Goal: Information Seeking & Learning: Learn about a topic

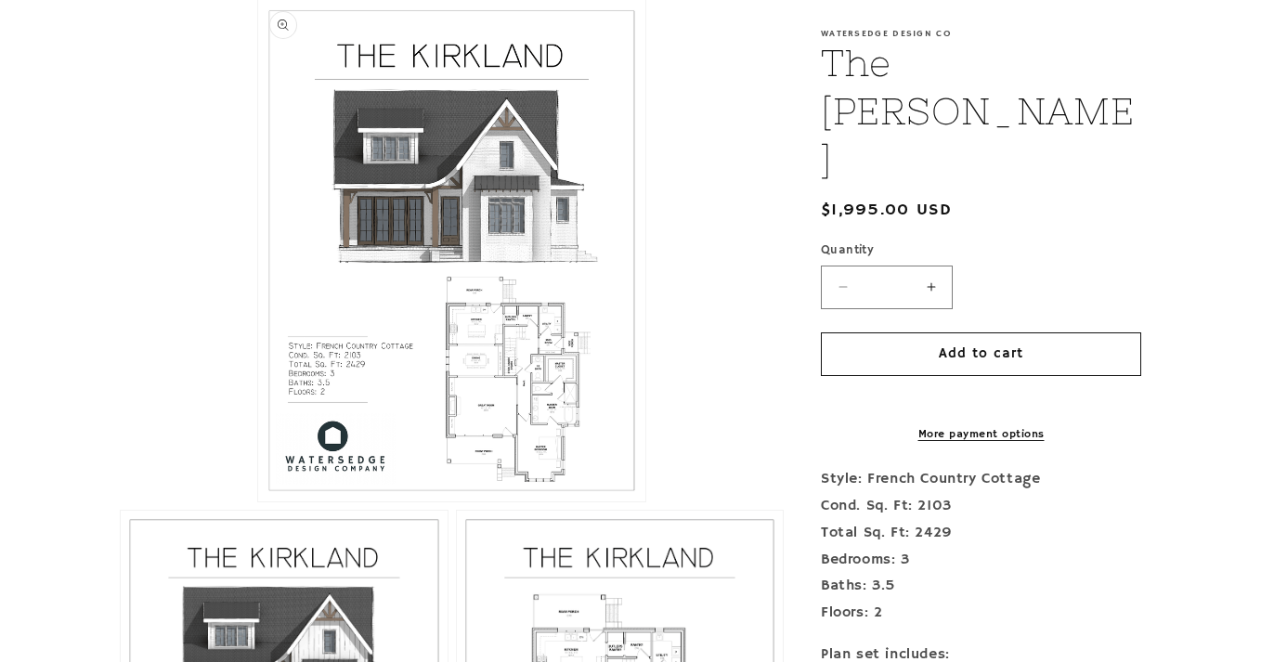
scroll to position [448, 0]
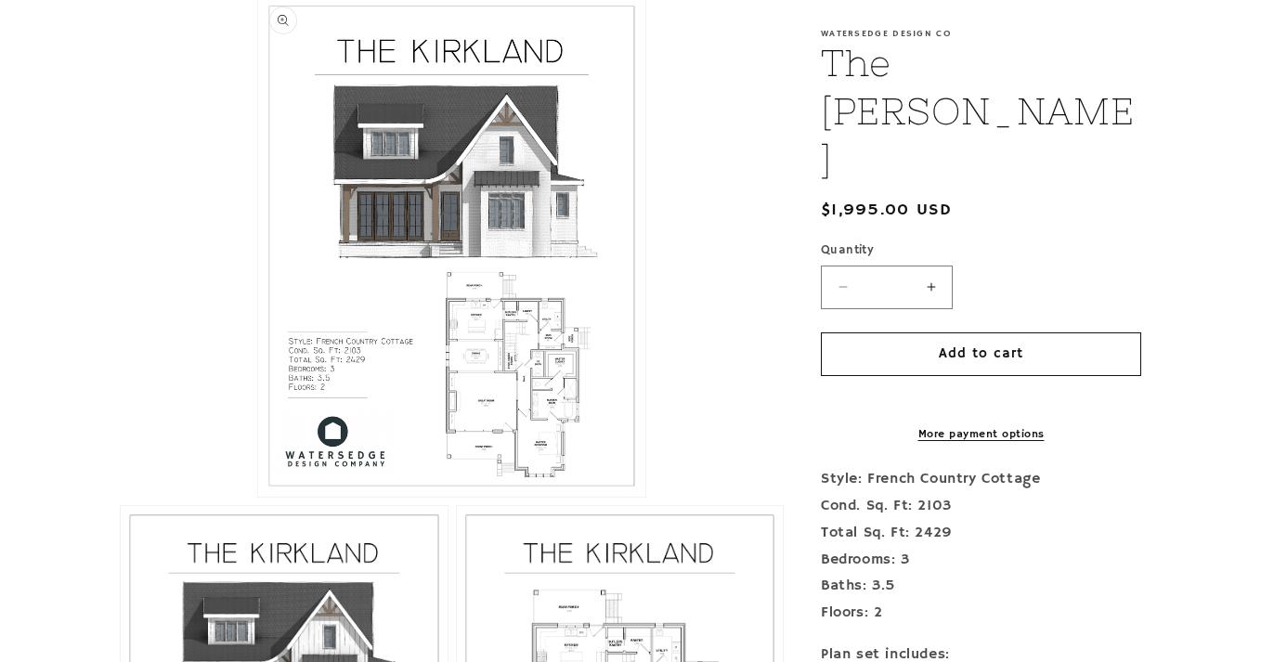
click at [258, 497] on button "Open media 1 in modal" at bounding box center [258, 497] width 0 height 0
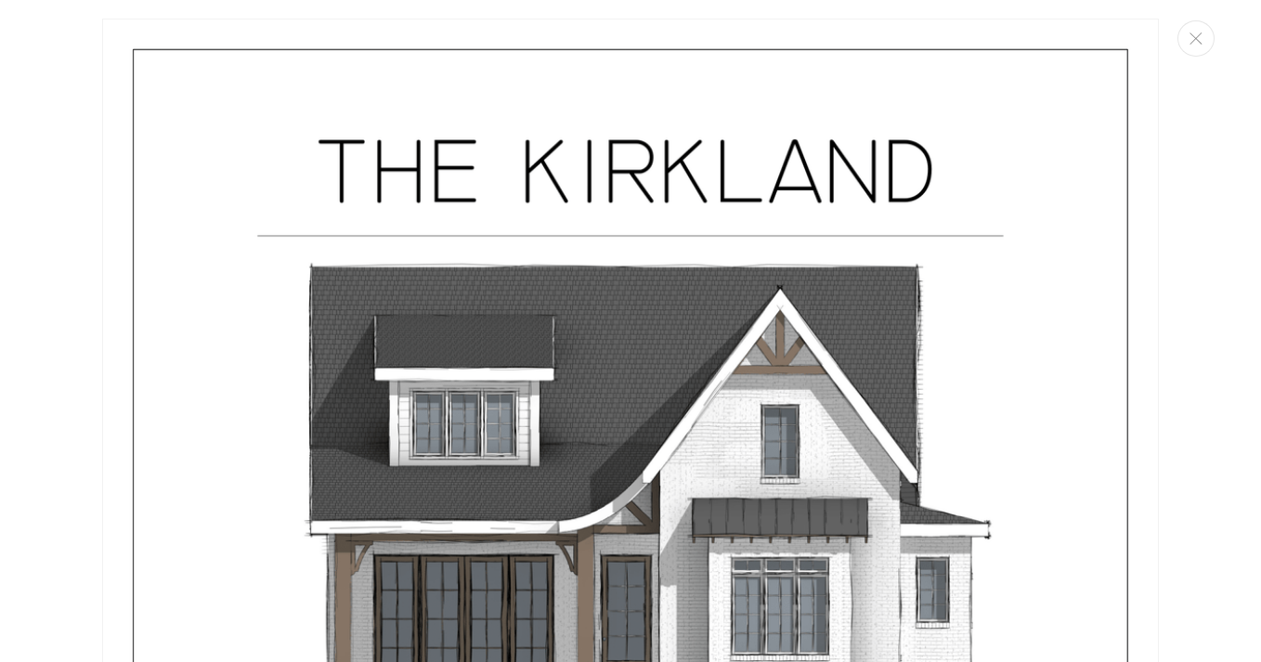
scroll to position [0, 0]
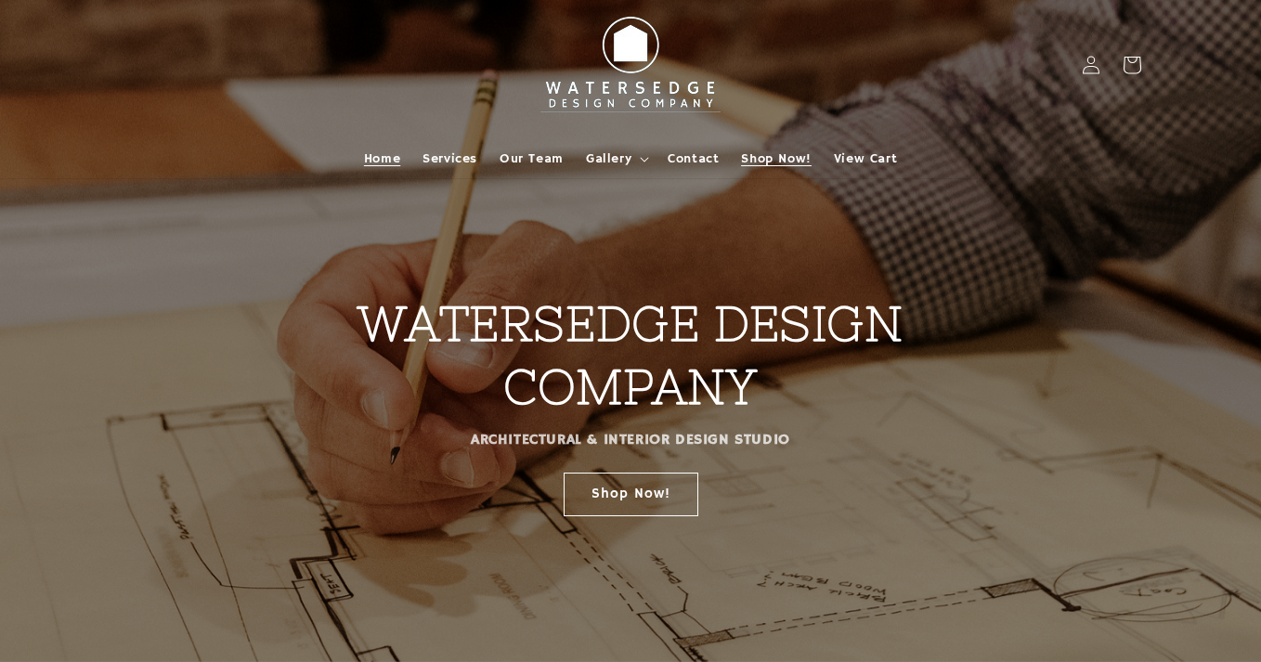
click at [772, 163] on span "Shop Now!" at bounding box center [776, 158] width 70 height 17
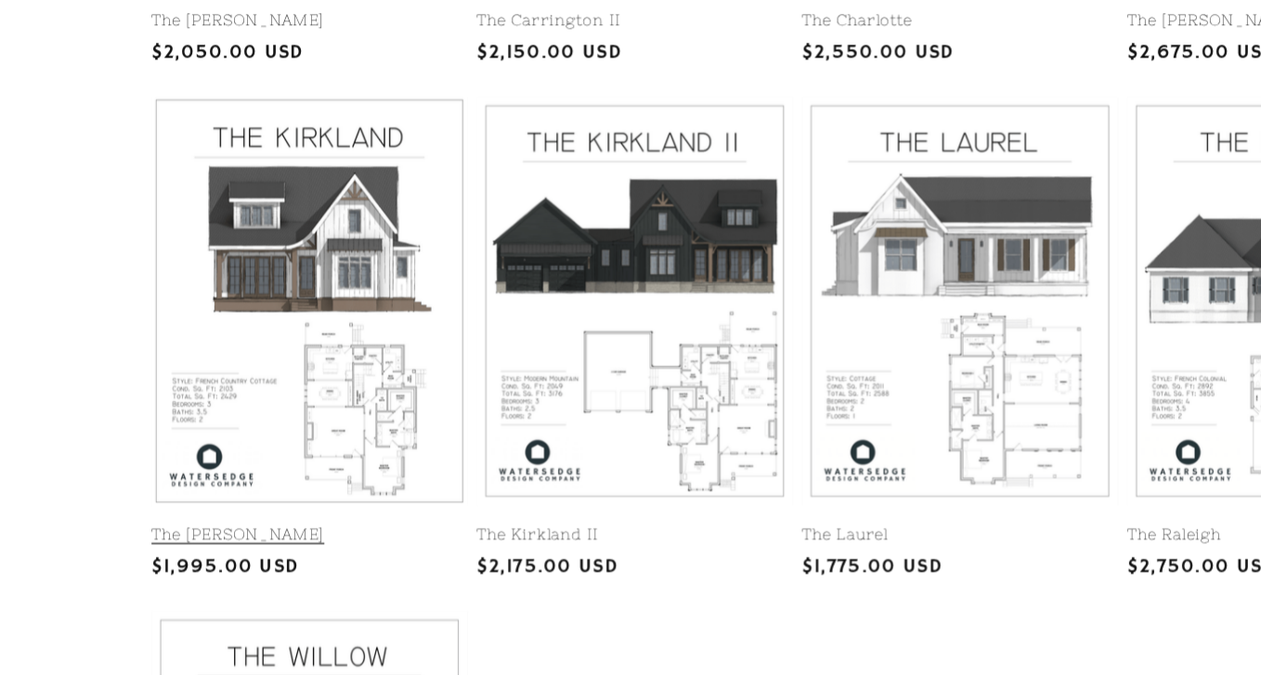
scroll to position [734, 0]
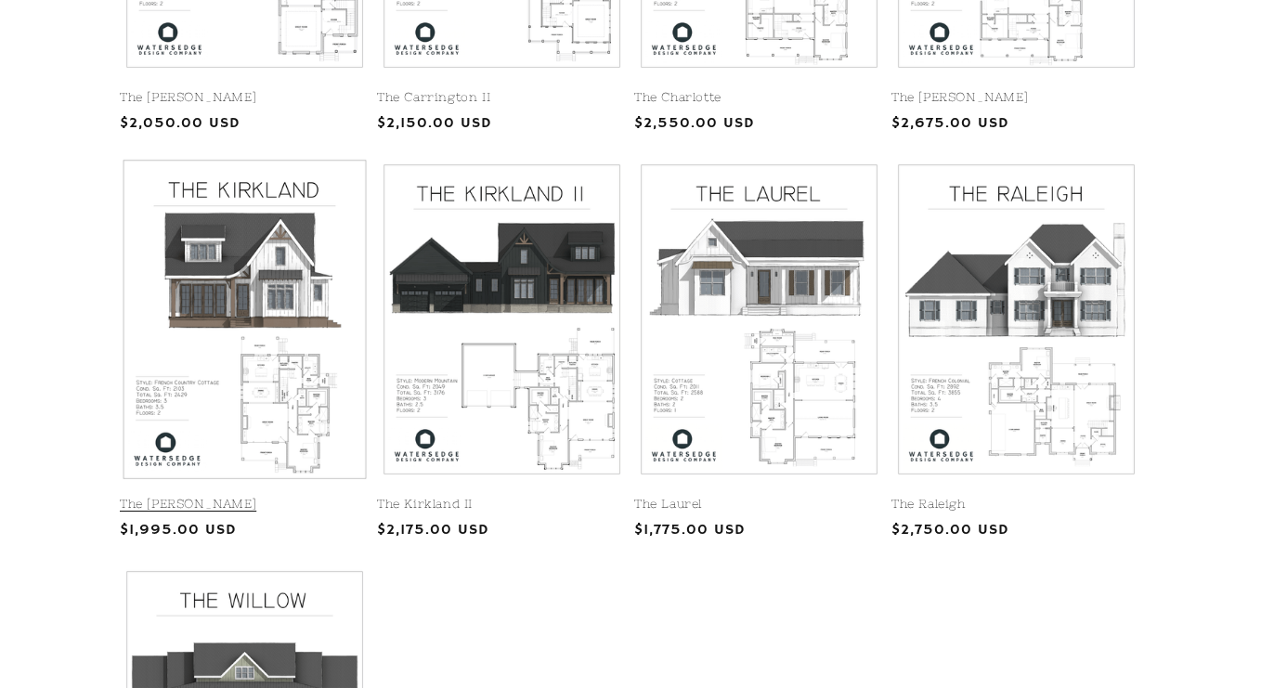
click at [253, 497] on link "The [PERSON_NAME]" at bounding box center [245, 505] width 250 height 16
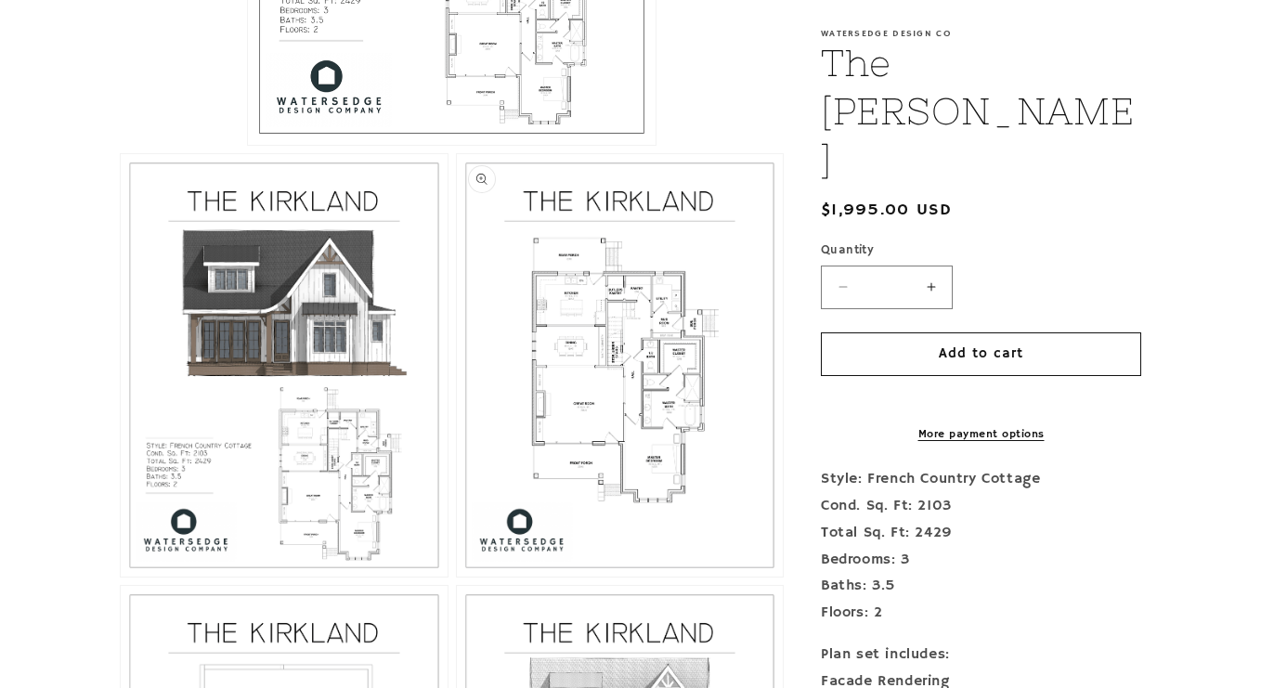
scroll to position [824, 0]
click at [121, 578] on button "Open media 2 in modal" at bounding box center [121, 578] width 0 height 0
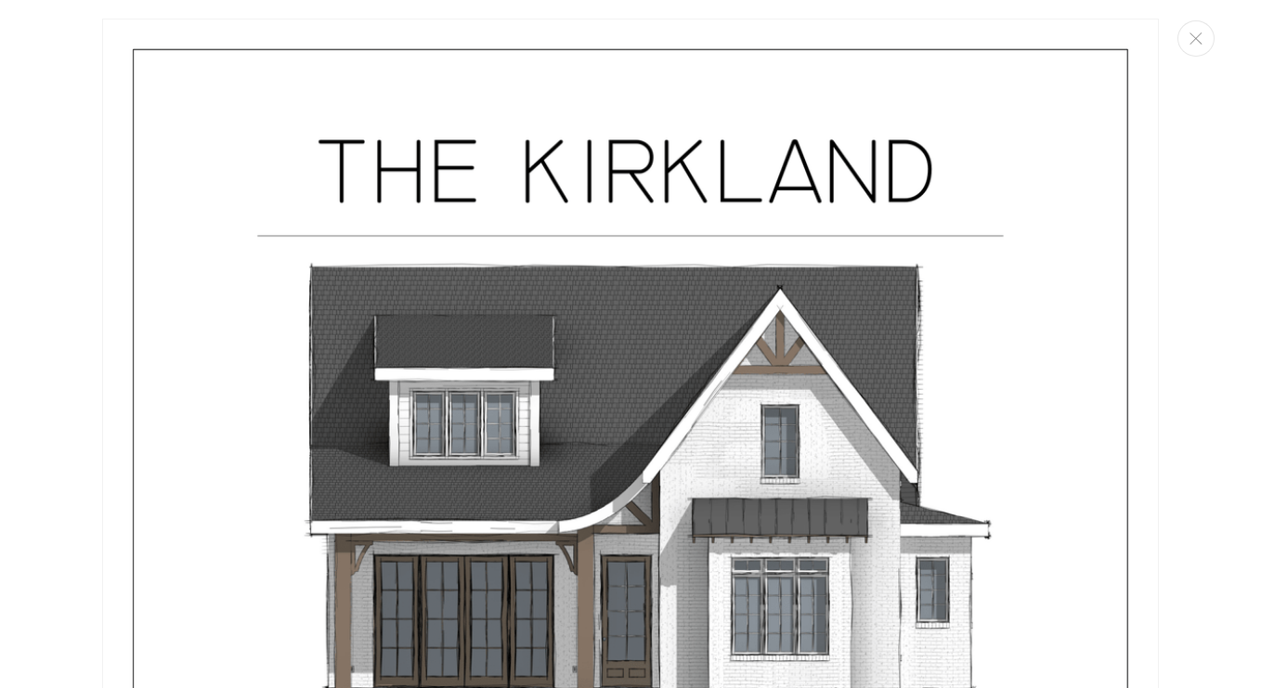
scroll to position [0, 0]
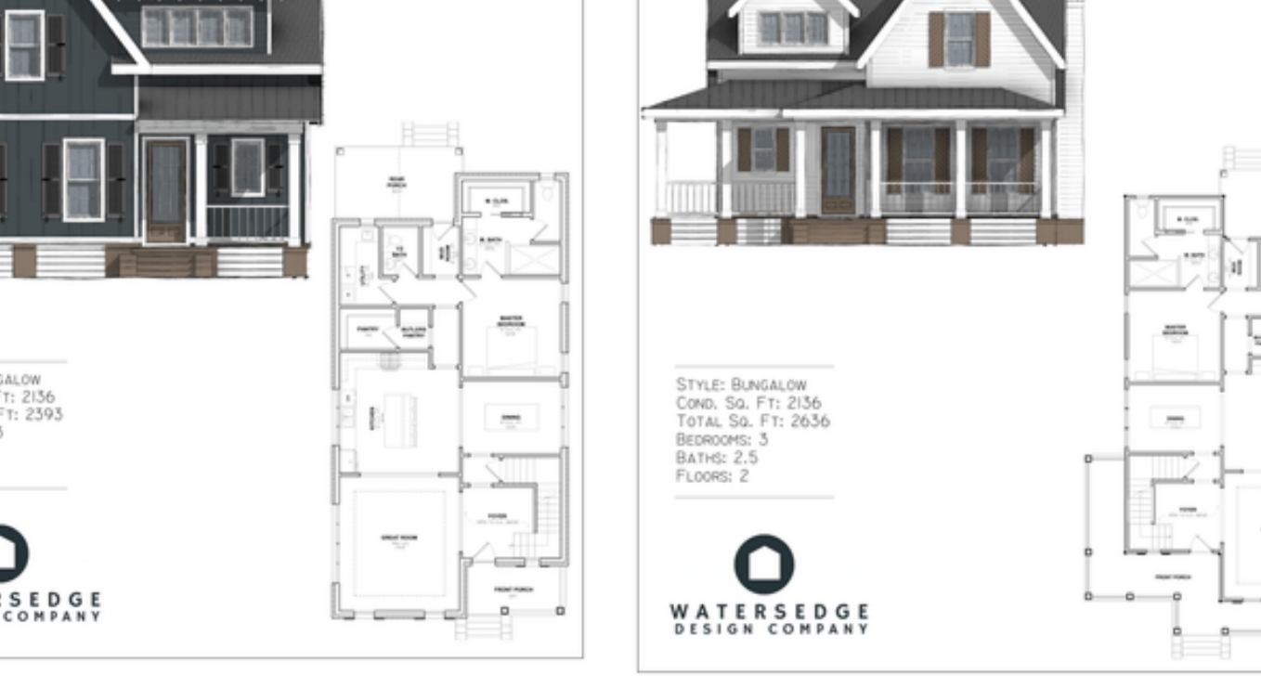
scroll to position [362, 0]
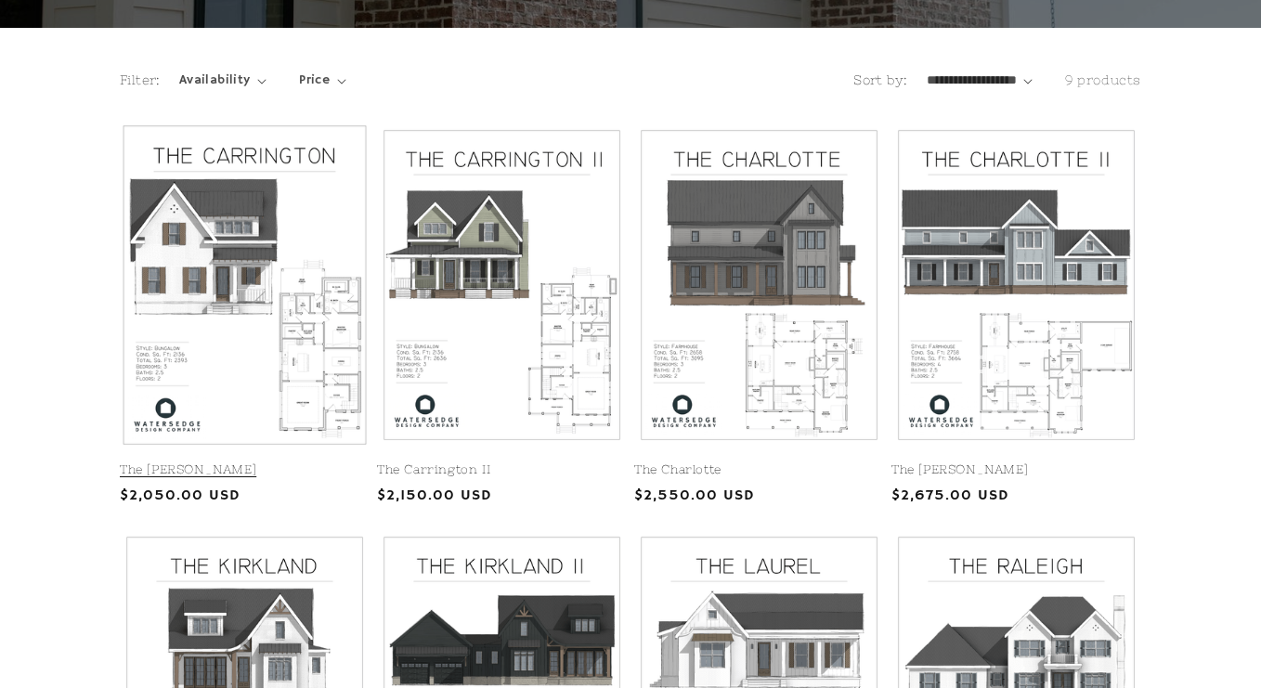
click at [249, 462] on link "The [PERSON_NAME]" at bounding box center [245, 470] width 250 height 16
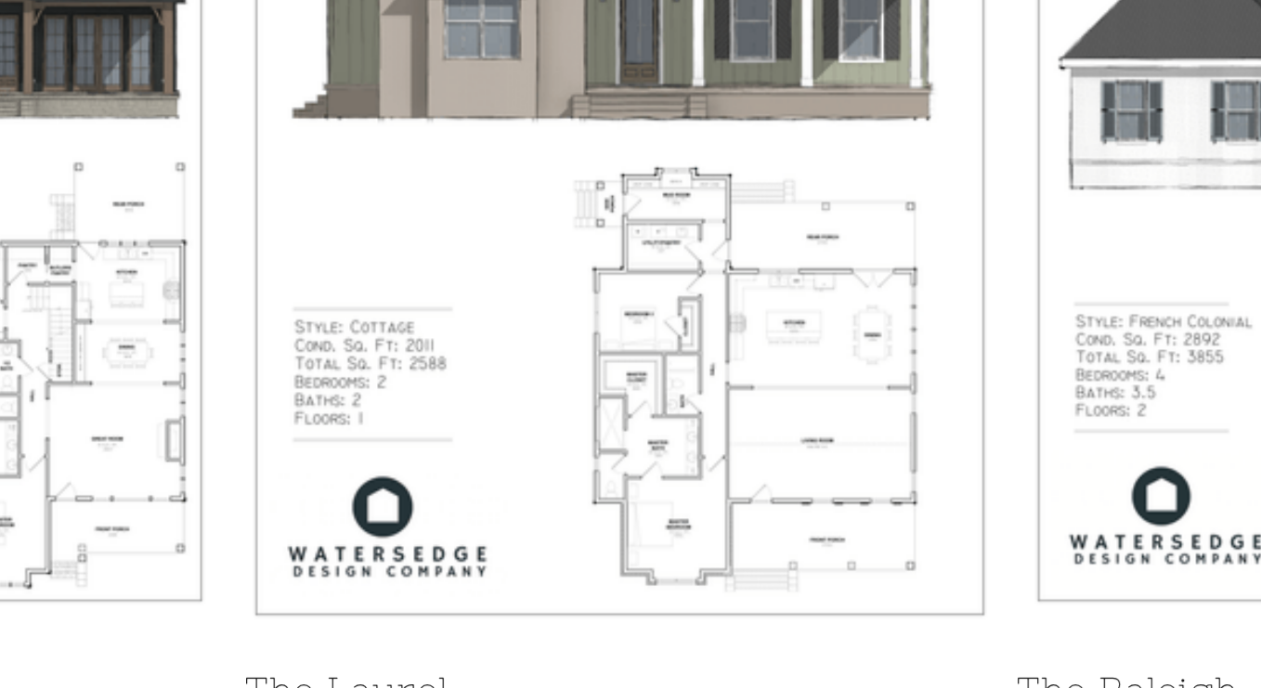
scroll to position [869, 0]
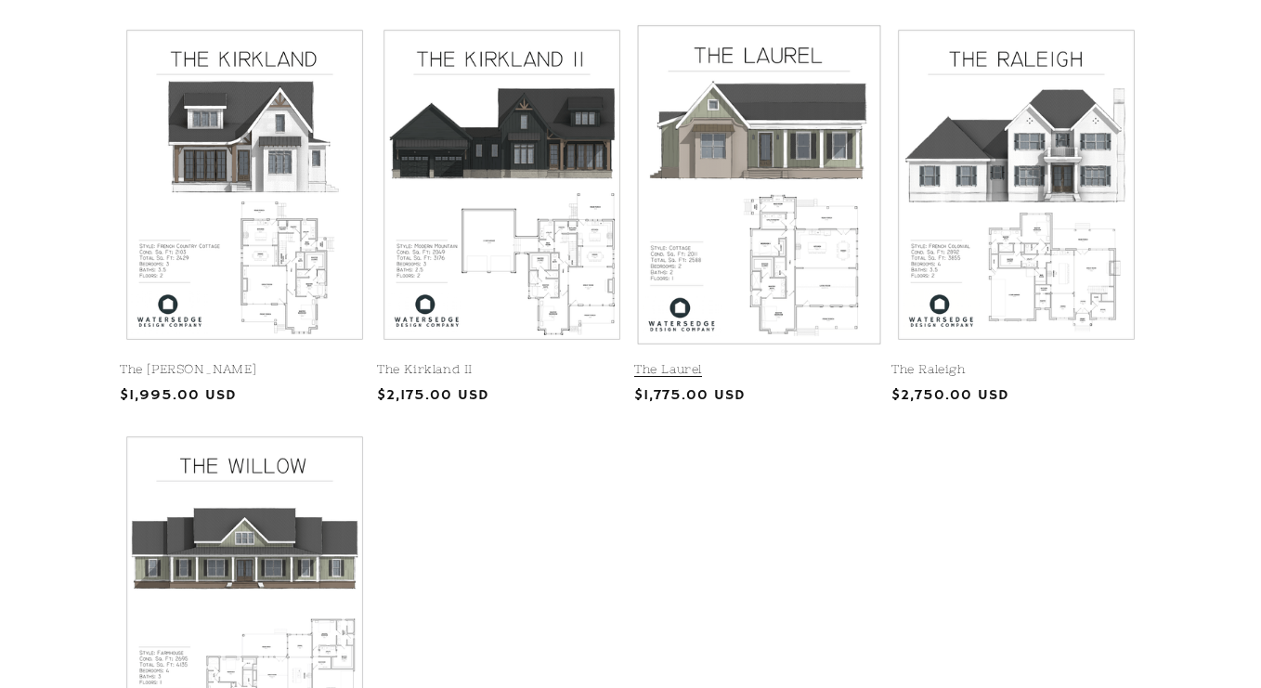
click at [788, 362] on link "The Laurel" at bounding box center [759, 370] width 250 height 16
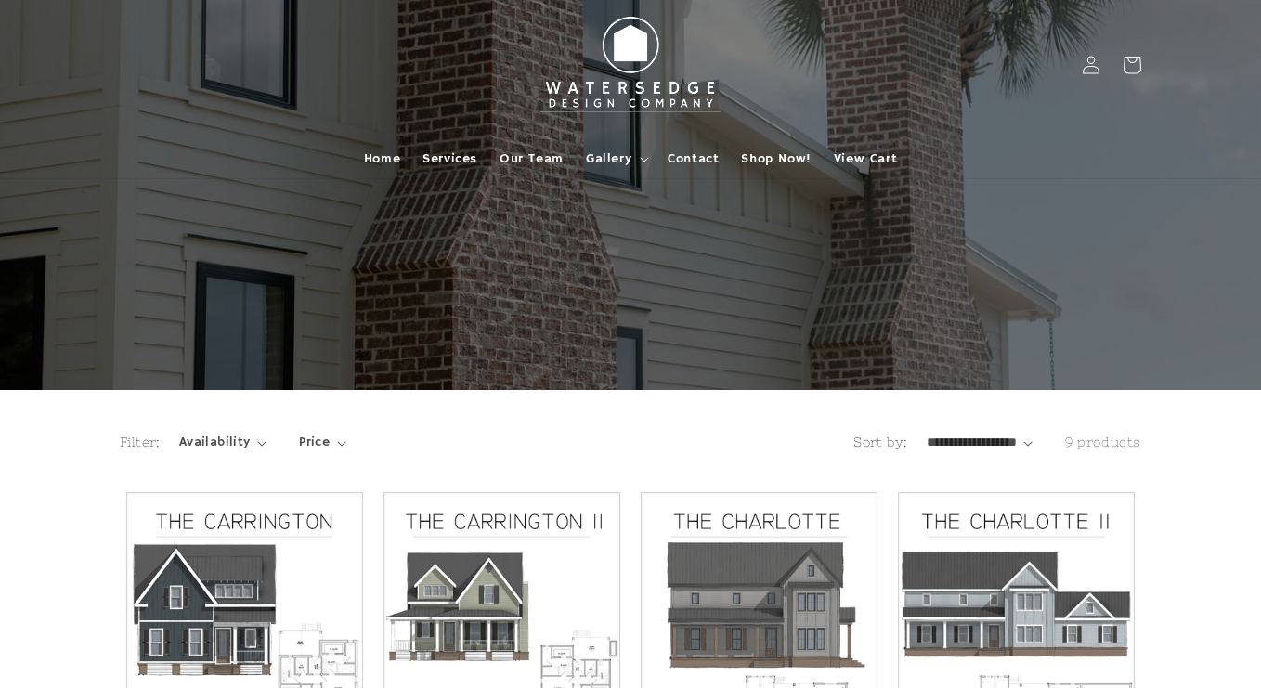
scroll to position [0, 0]
click at [632, 154] on summary "Gallery" at bounding box center [616, 158] width 82 height 39
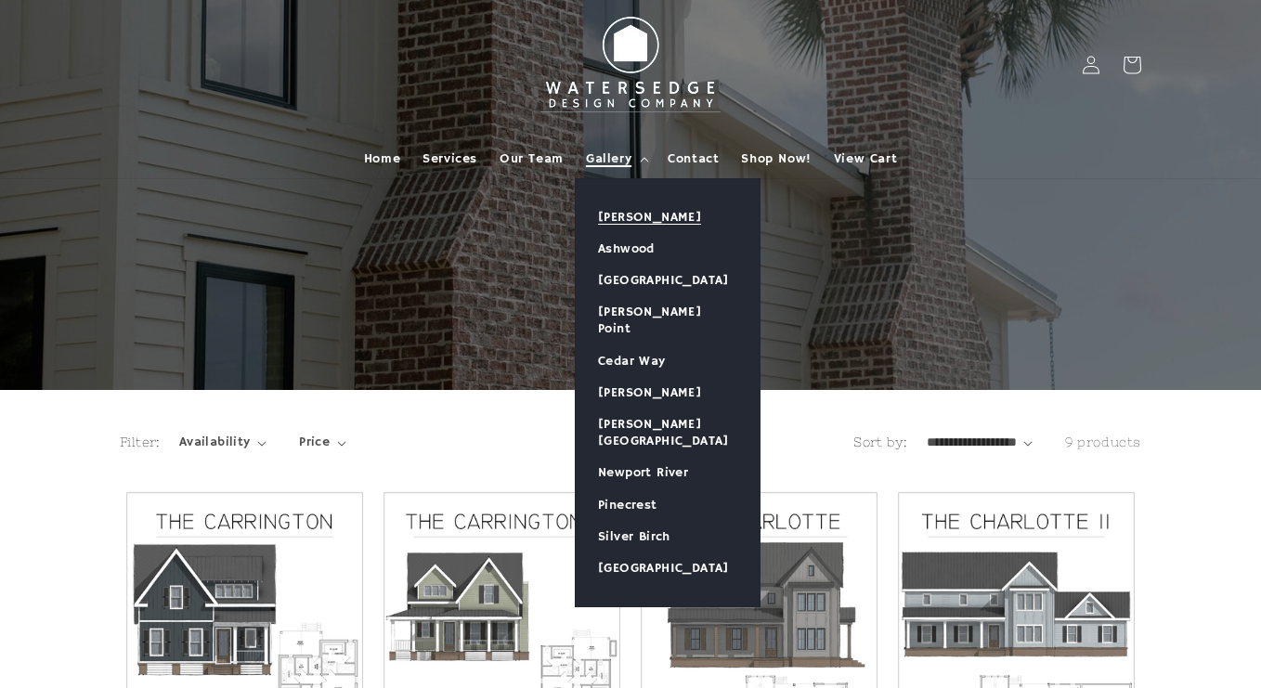
click at [643, 213] on link "[PERSON_NAME]" at bounding box center [668, 217] width 184 height 32
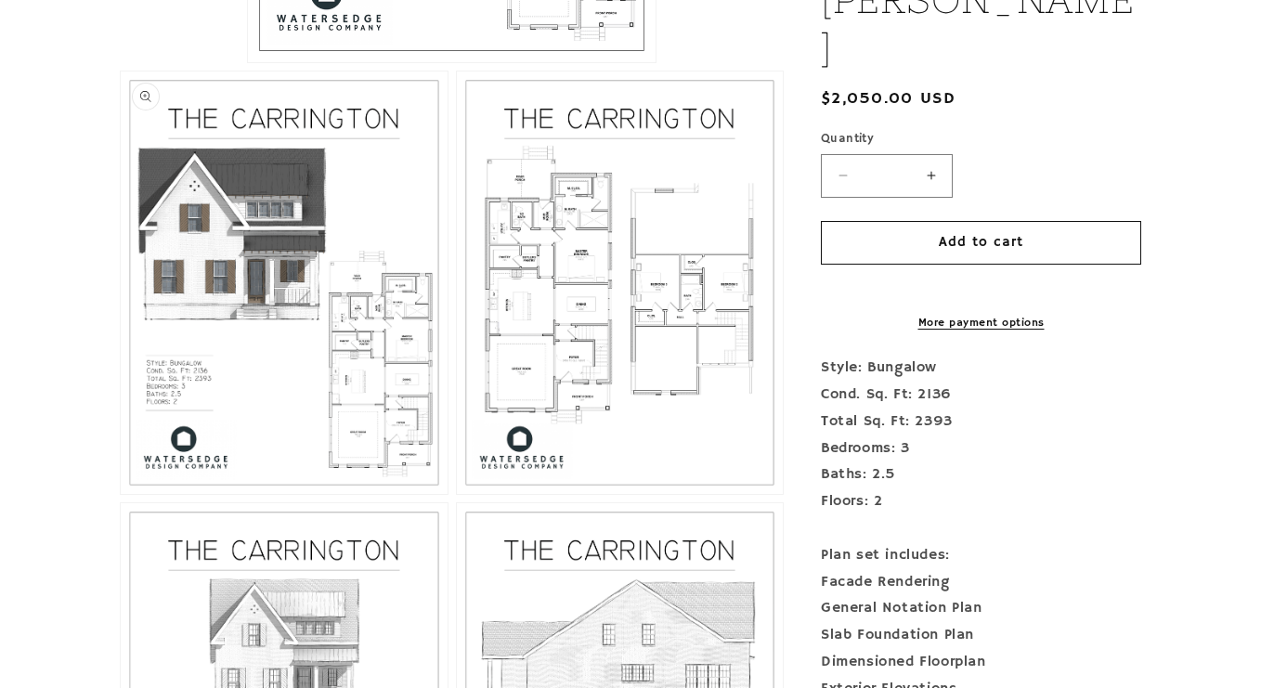
scroll to position [906, 0]
click at [457, 496] on button "Open media 3 in modal" at bounding box center [457, 496] width 0 height 0
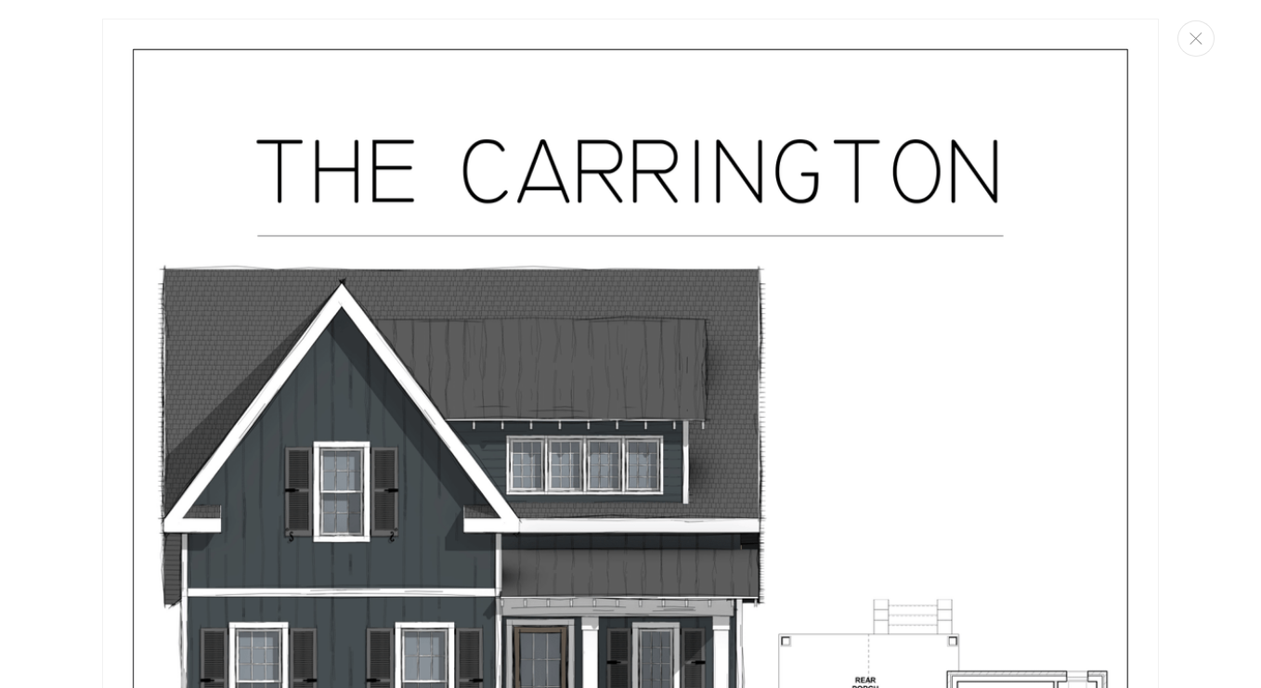
scroll to position [0, 0]
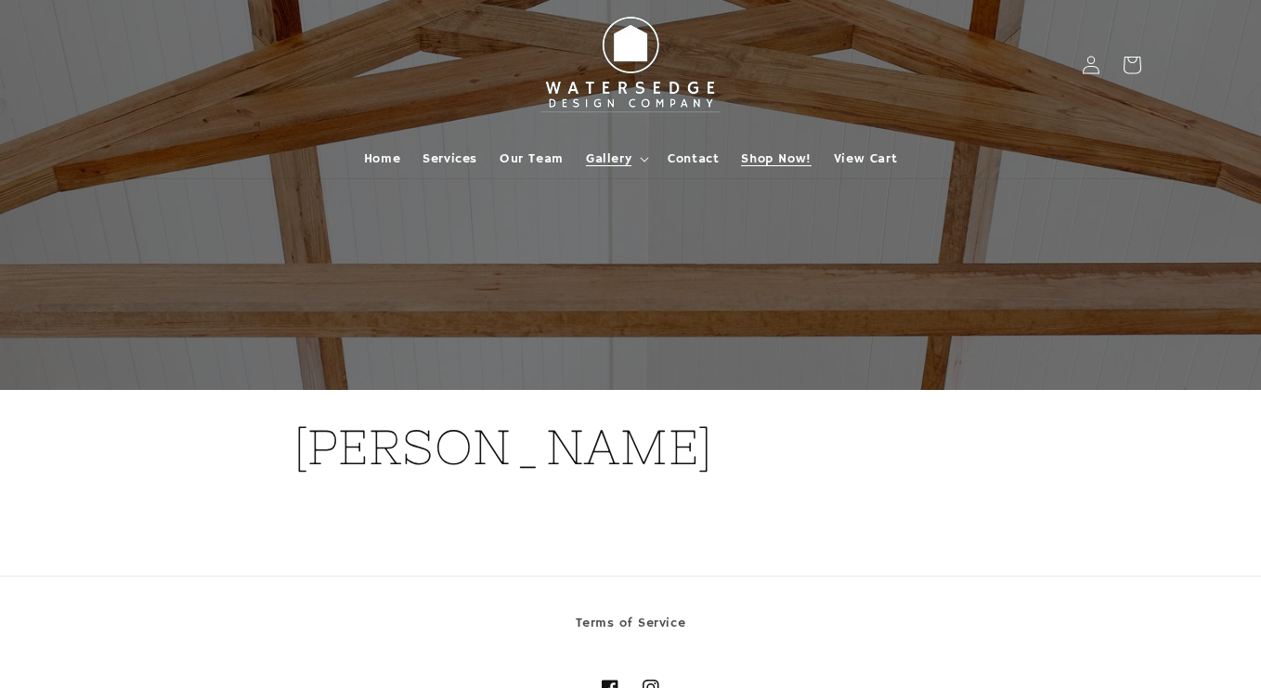
click at [804, 153] on span "Shop Now!" at bounding box center [776, 158] width 70 height 17
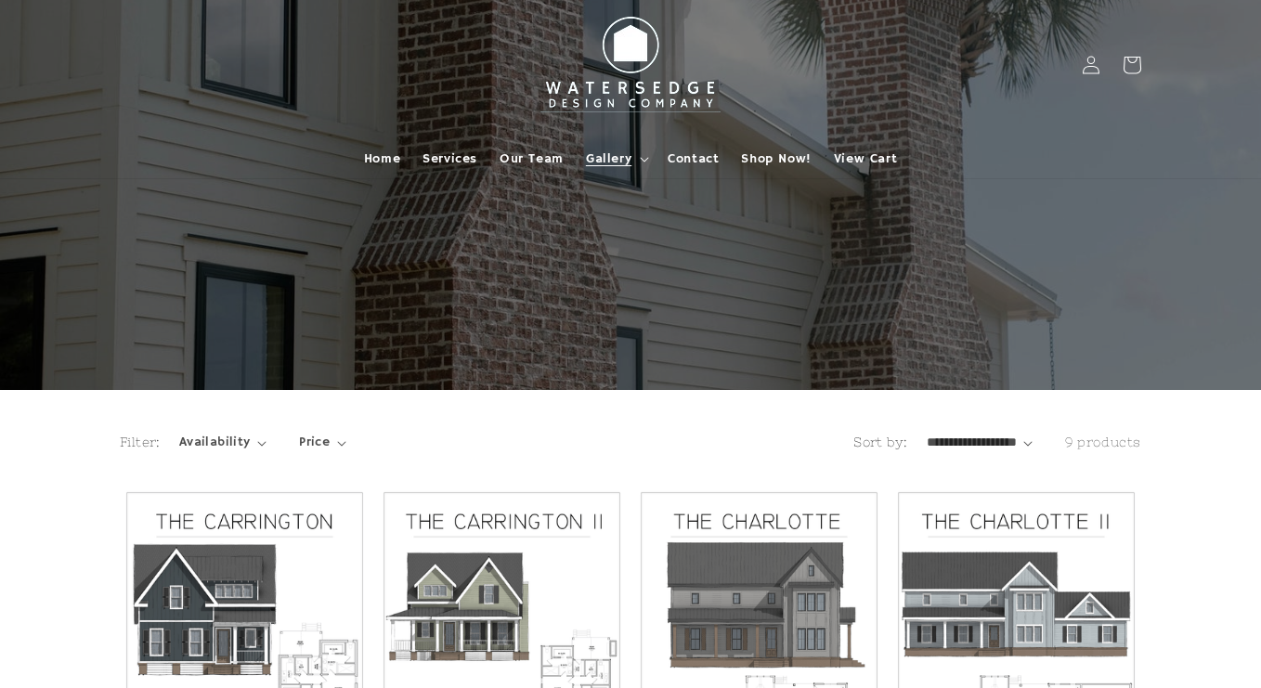
click at [636, 154] on summary "Gallery" at bounding box center [616, 158] width 82 height 39
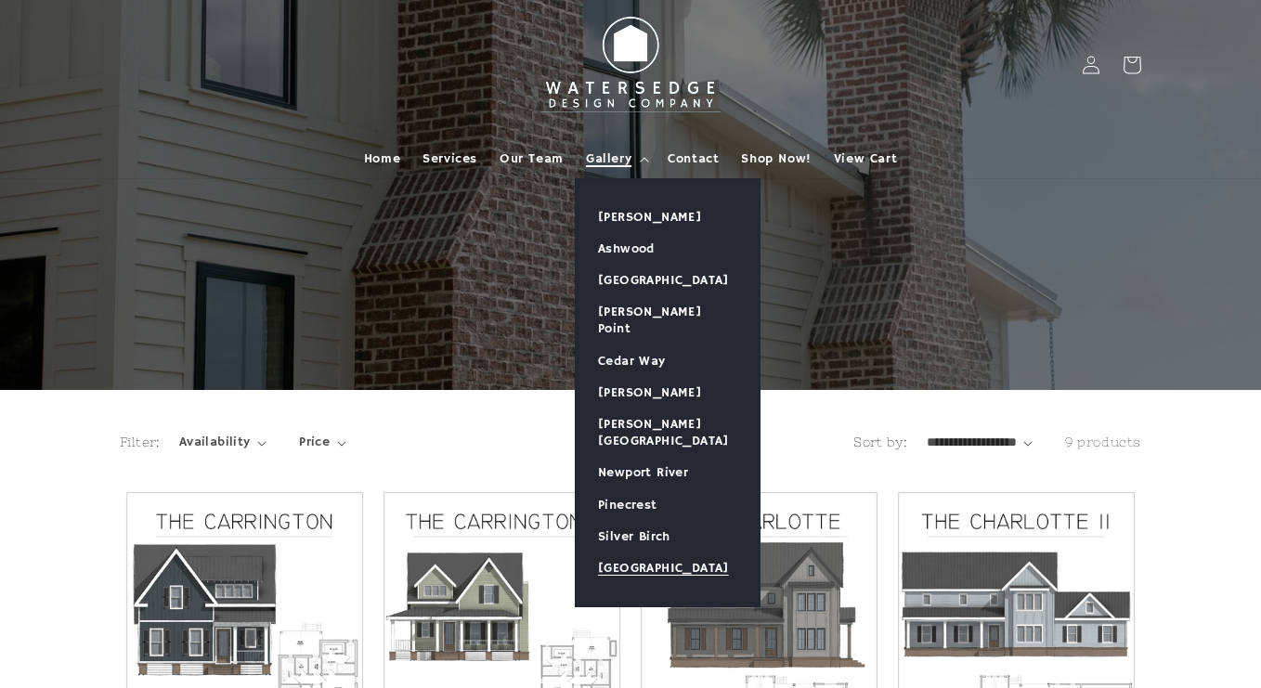
click at [646, 552] on link "[GEOGRAPHIC_DATA]" at bounding box center [668, 568] width 184 height 32
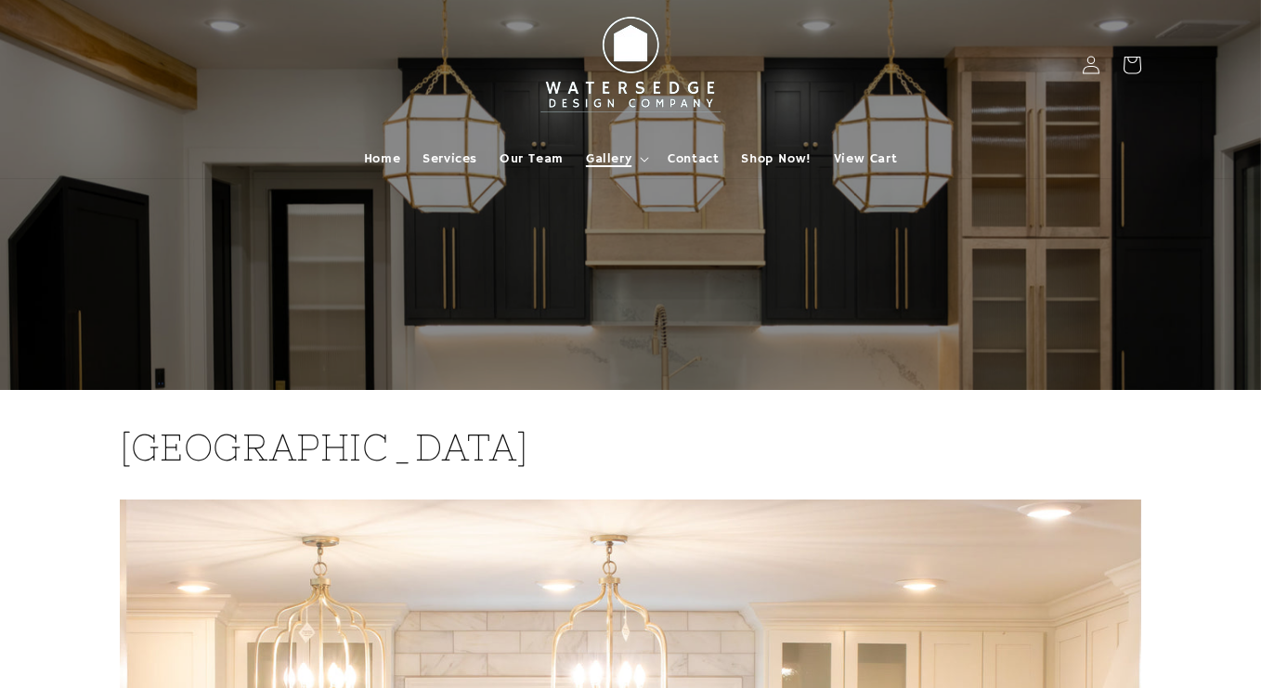
click at [618, 164] on span "Gallery" at bounding box center [608, 158] width 45 height 17
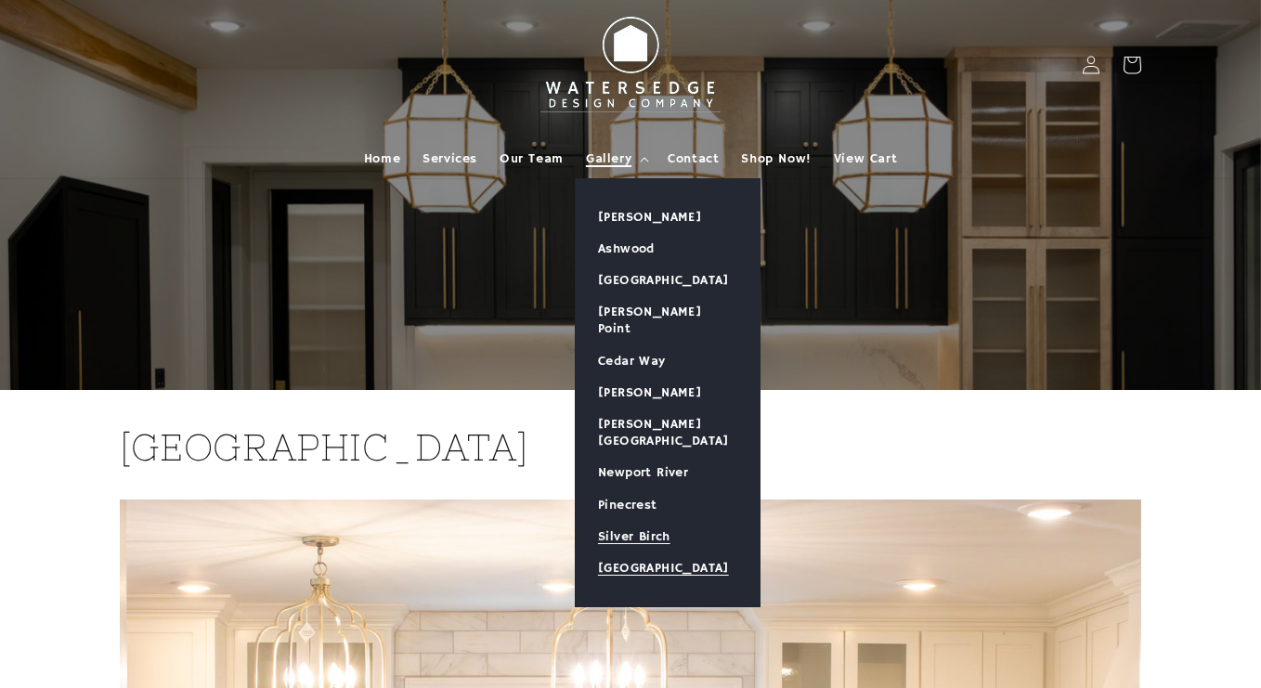
click at [666, 521] on link "Silver Birch" at bounding box center [668, 537] width 184 height 32
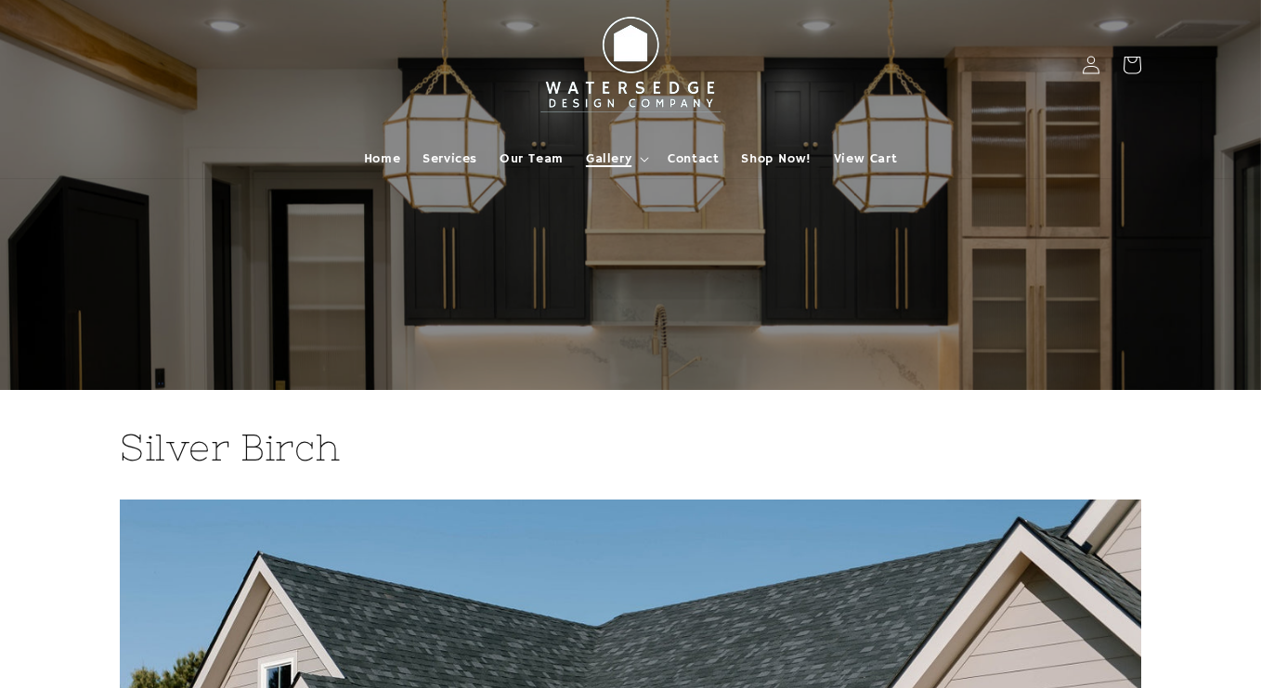
click at [610, 161] on span "Gallery" at bounding box center [608, 158] width 45 height 17
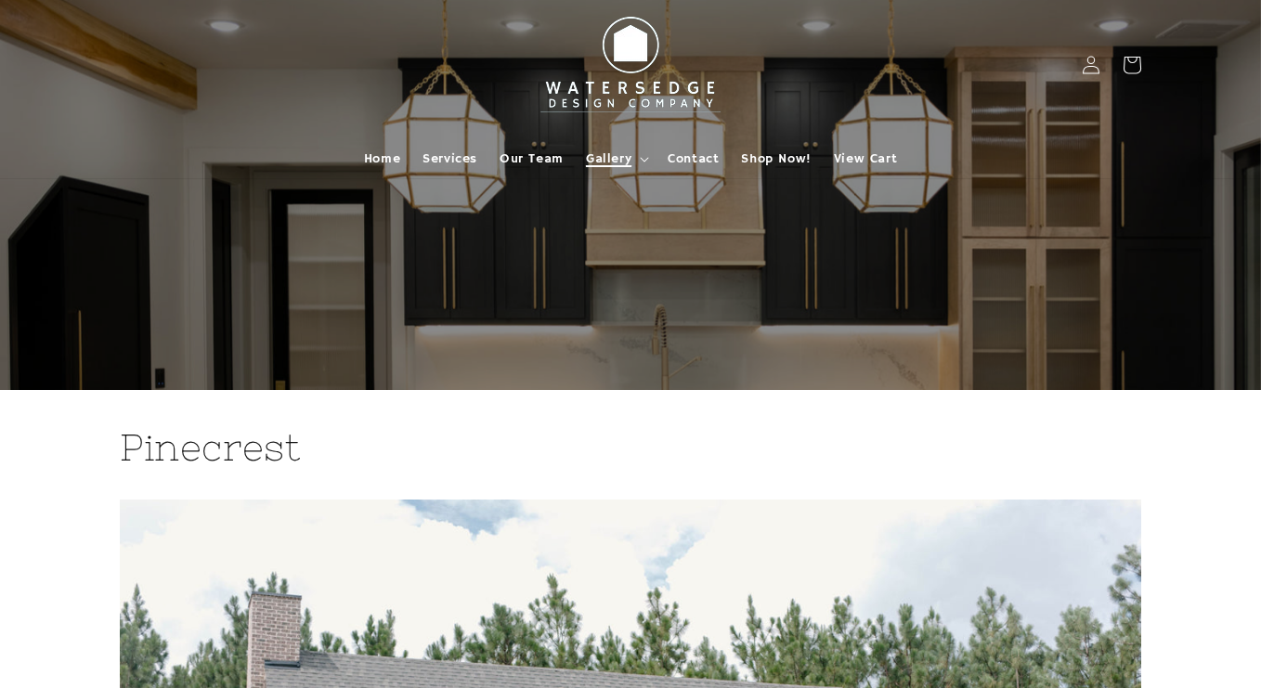
click at [625, 157] on span "Gallery" at bounding box center [608, 158] width 45 height 17
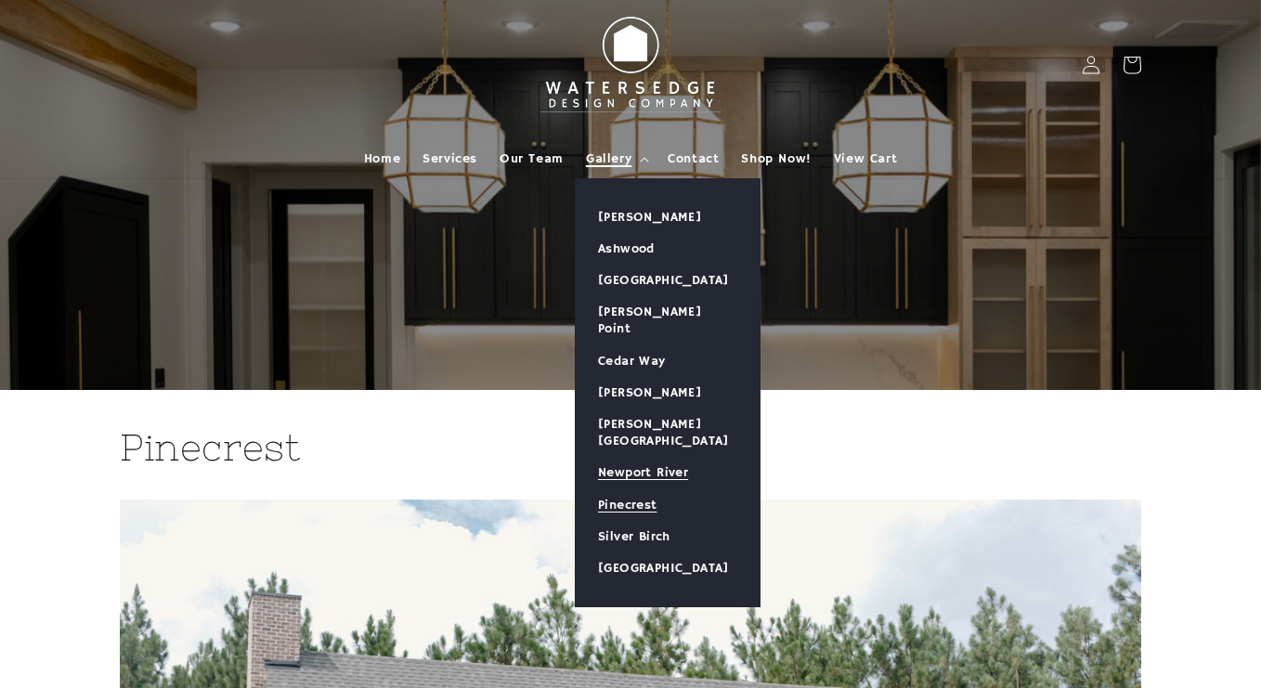
click at [665, 457] on link "Newport River" at bounding box center [668, 473] width 184 height 32
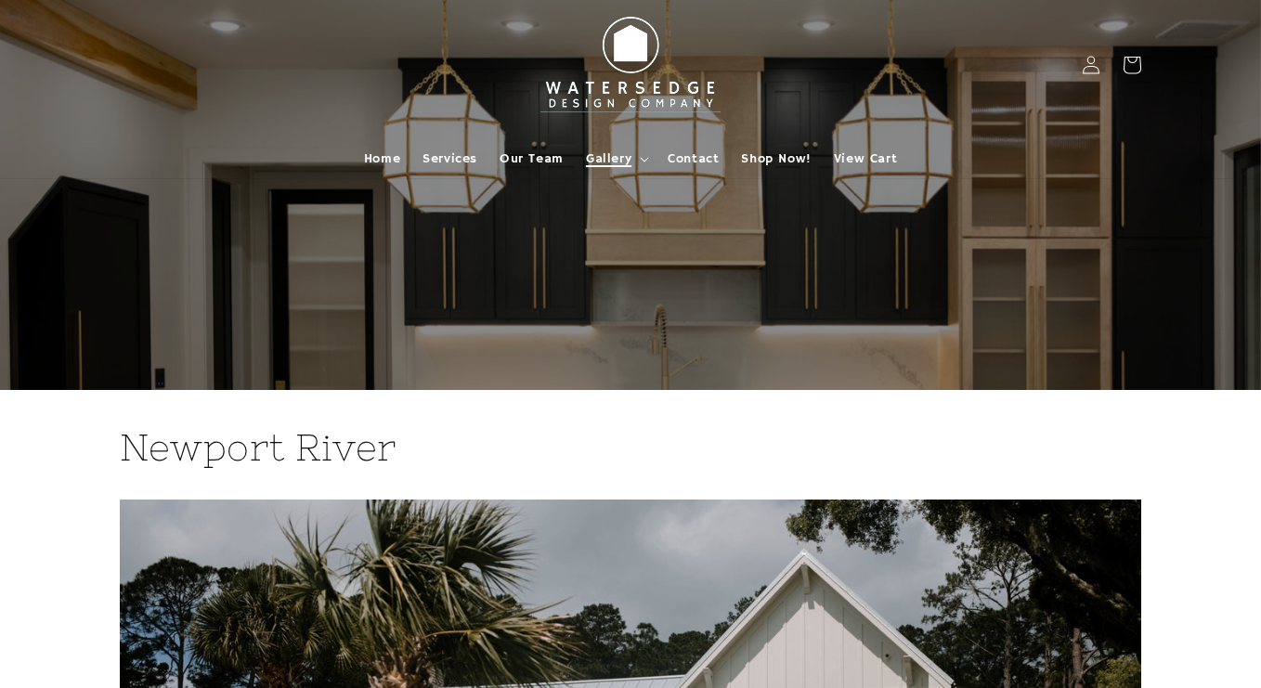
click at [604, 163] on span "Gallery" at bounding box center [608, 158] width 45 height 17
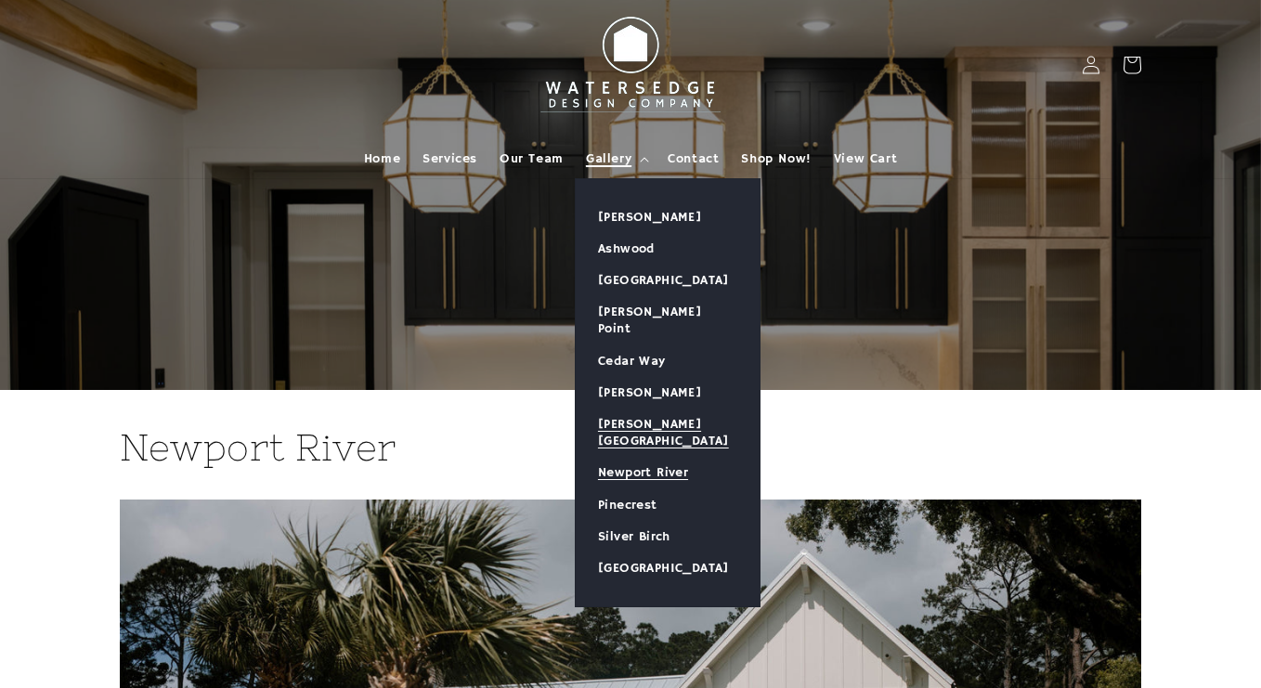
click at [660, 410] on link "[PERSON_NAME][GEOGRAPHIC_DATA]" at bounding box center [668, 433] width 184 height 48
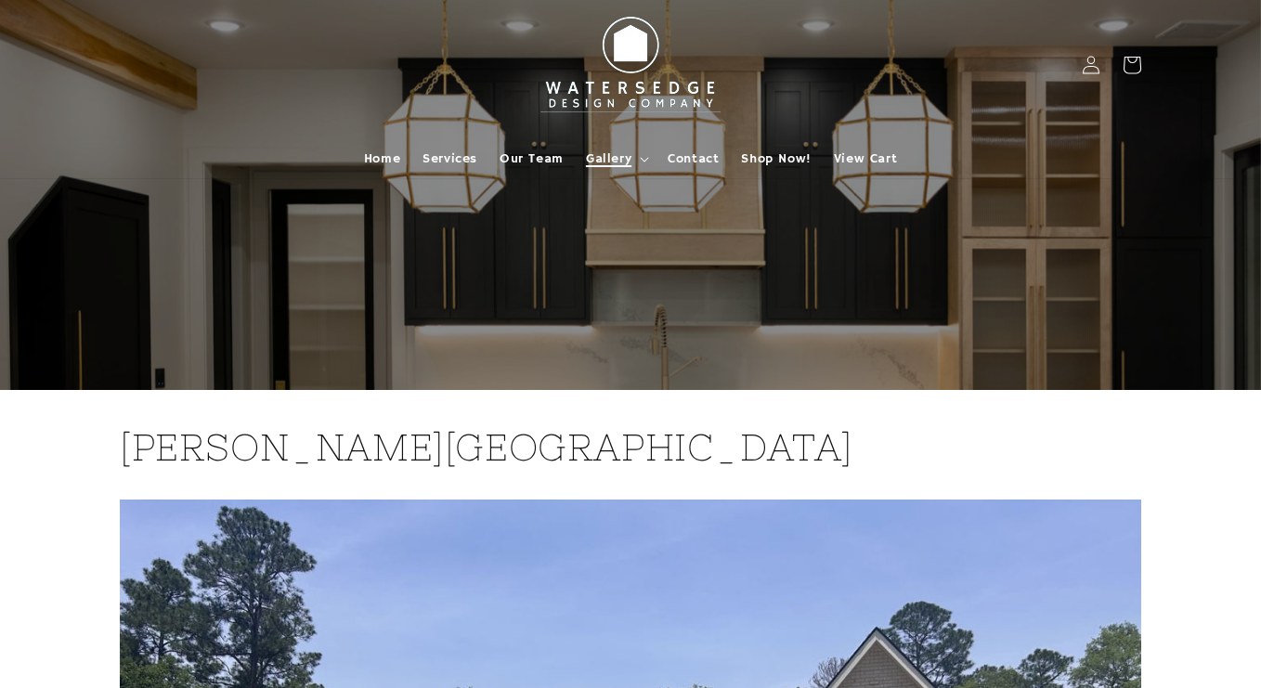
click at [629, 162] on span "Gallery" at bounding box center [608, 158] width 45 height 17
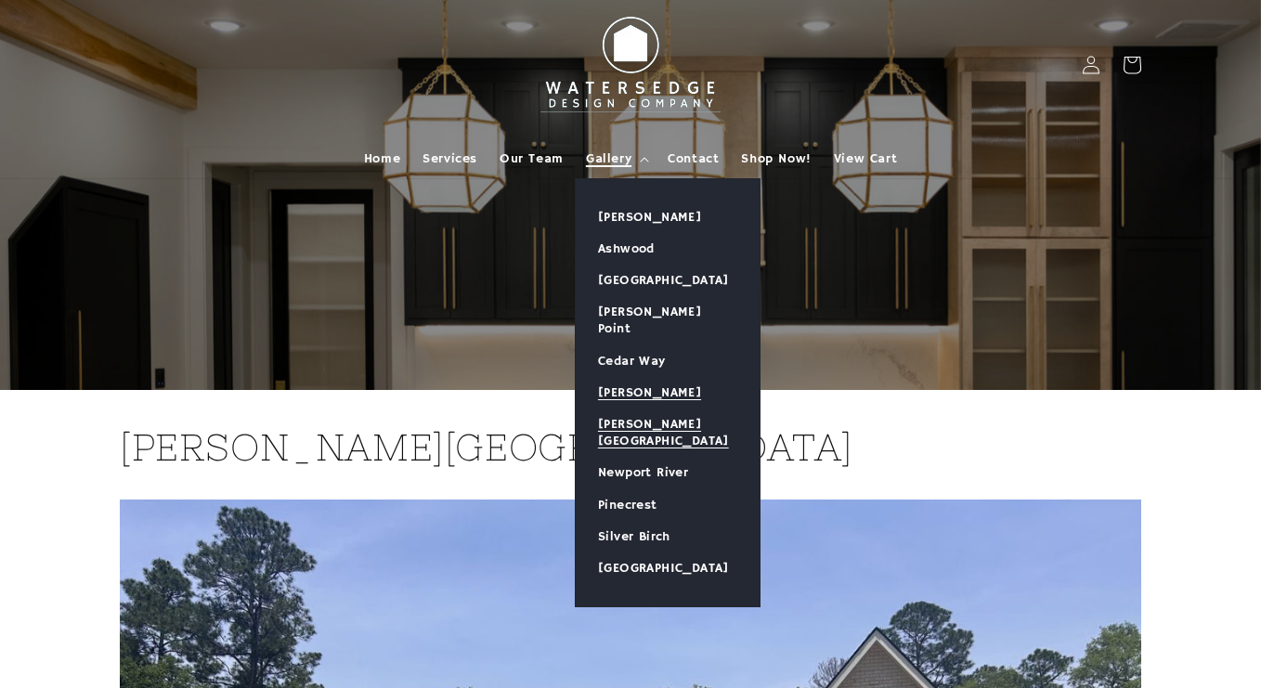
click at [659, 380] on link "[PERSON_NAME]" at bounding box center [668, 393] width 184 height 32
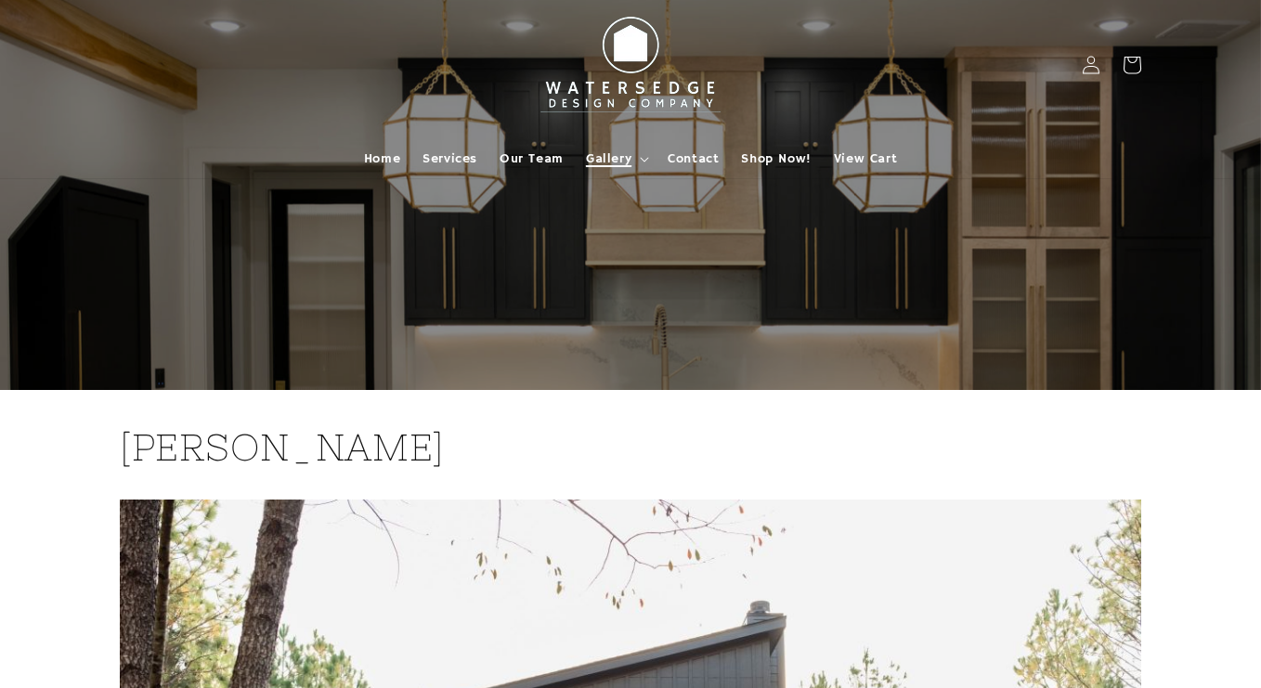
click at [619, 163] on span "Gallery" at bounding box center [608, 158] width 45 height 17
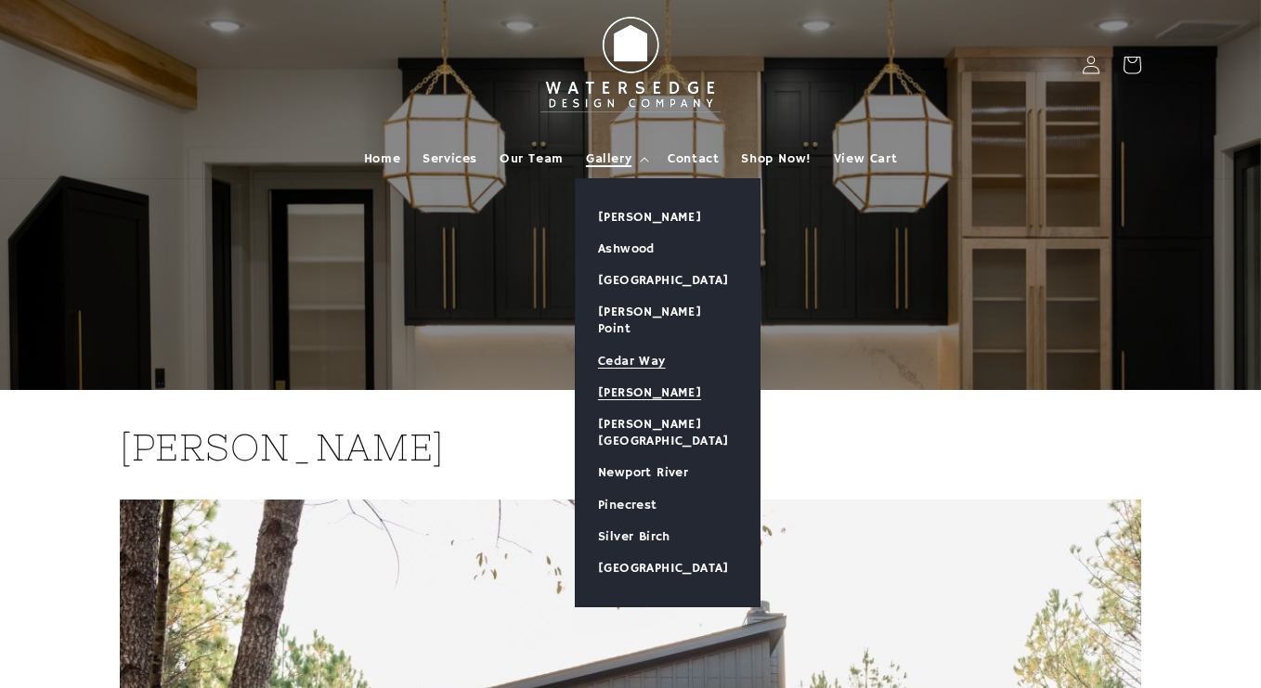
click at [651, 345] on link "Cedar Way" at bounding box center [668, 361] width 184 height 32
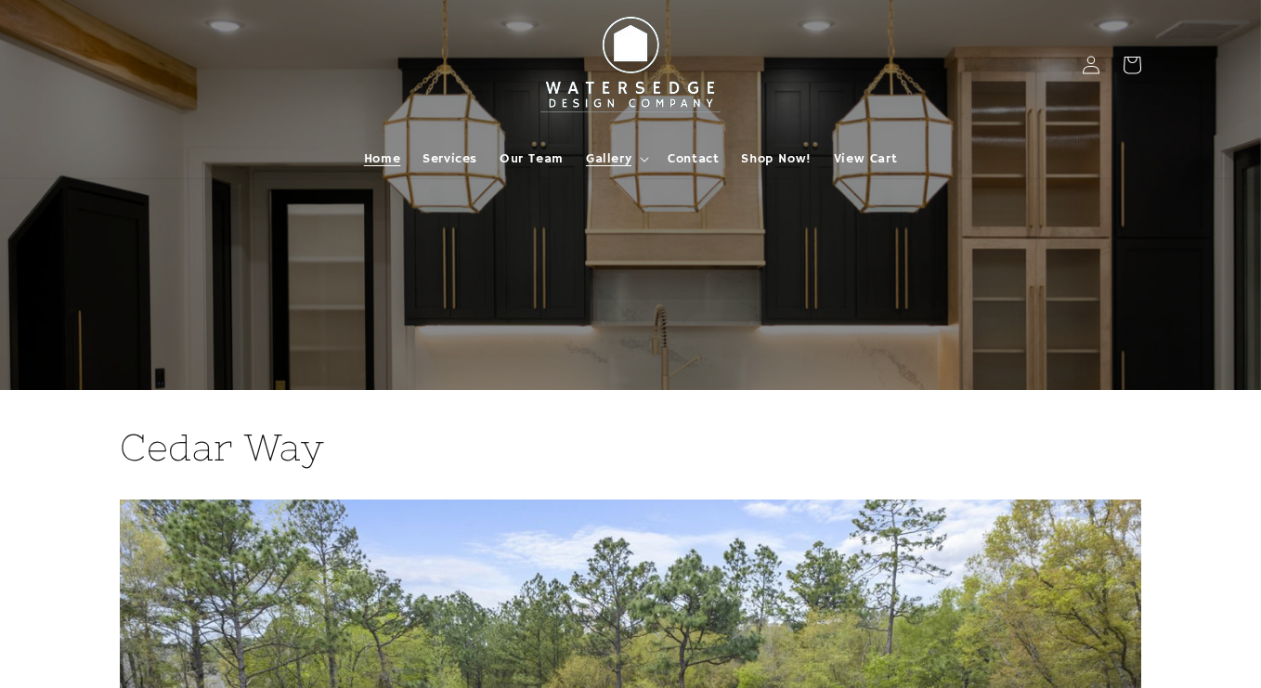
click at [379, 156] on span "Home" at bounding box center [382, 158] width 36 height 17
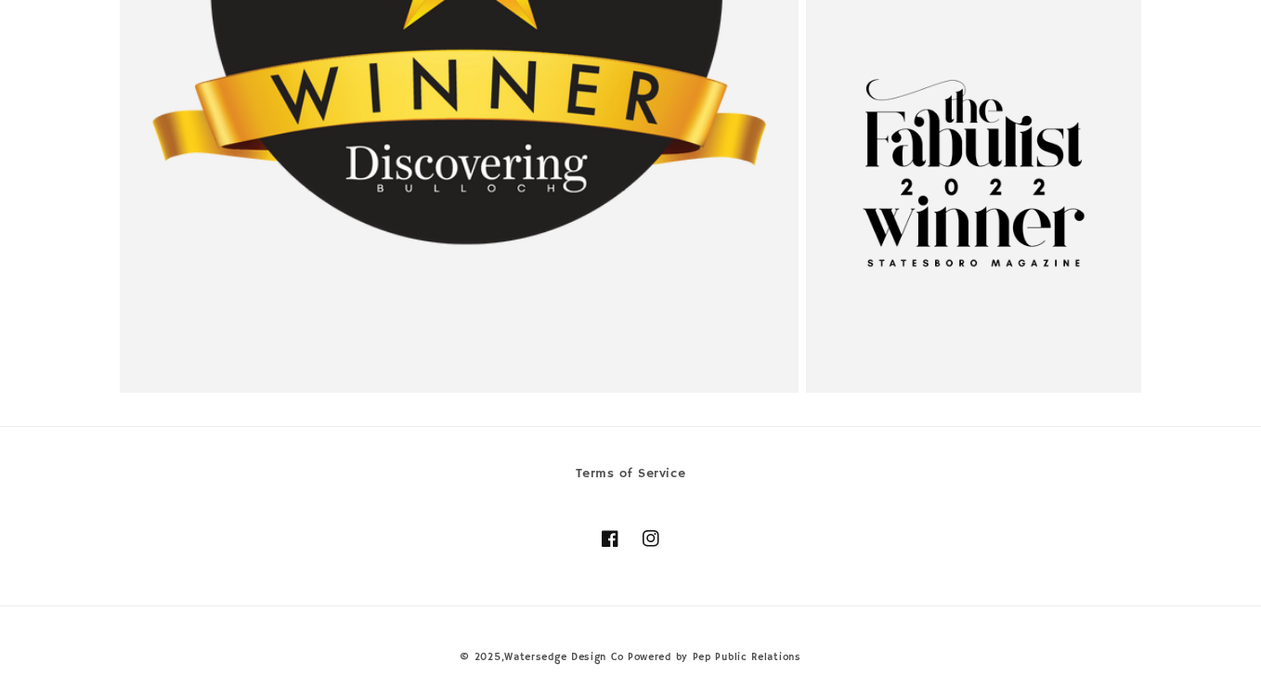
scroll to position [3721, 0]
